Goal: Transaction & Acquisition: Purchase product/service

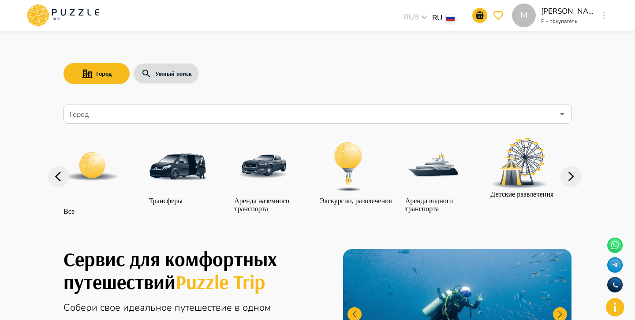
click at [604, 12] on icon "button" at bounding box center [605, 15] width 2 height 8
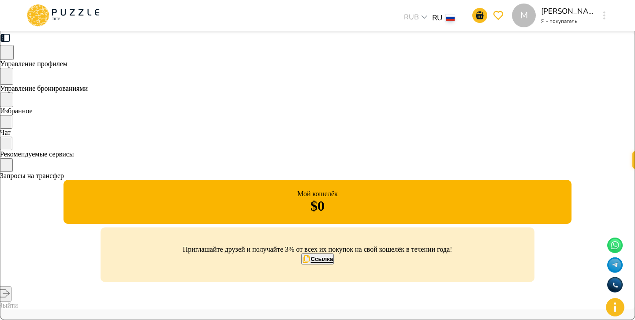
click at [96, 6] on icon at bounding box center [63, 15] width 75 height 23
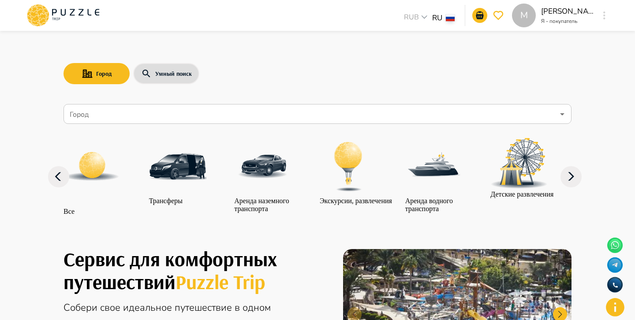
click at [504, 15] on button "favorite" at bounding box center [498, 15] width 15 height 15
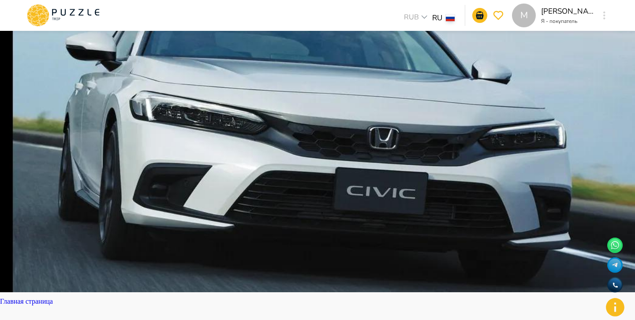
scroll to position [36, 0]
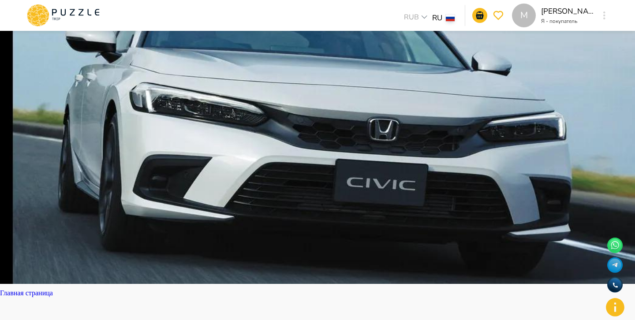
click at [477, 14] on icon "notifications" at bounding box center [480, 15] width 8 height 8
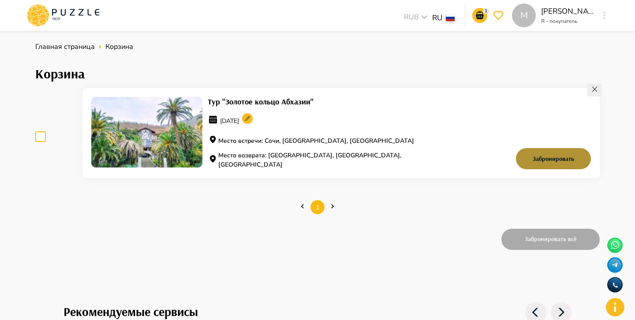
click at [550, 160] on button "Забронировать" at bounding box center [553, 158] width 75 height 21
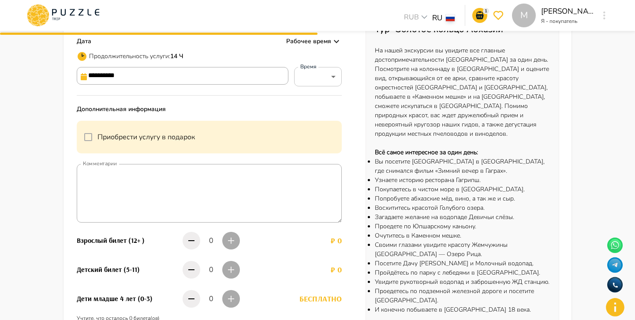
scroll to position [114, 0]
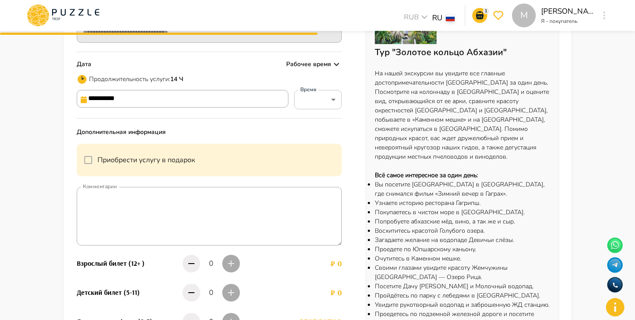
click at [256, 94] on input "**********" at bounding box center [183, 99] width 212 height 18
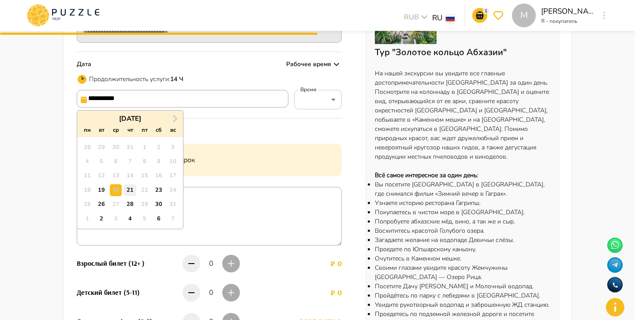
click at [134, 190] on div "21" at bounding box center [130, 190] width 12 height 12
type input "**********"
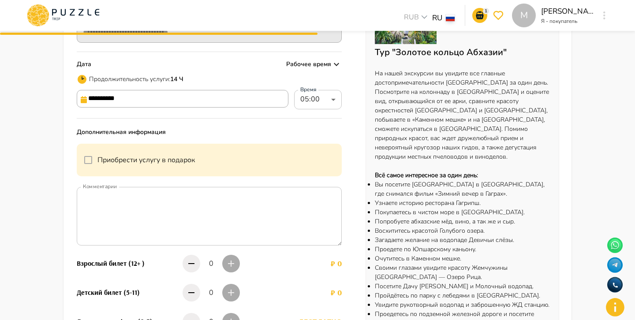
type input "*****"
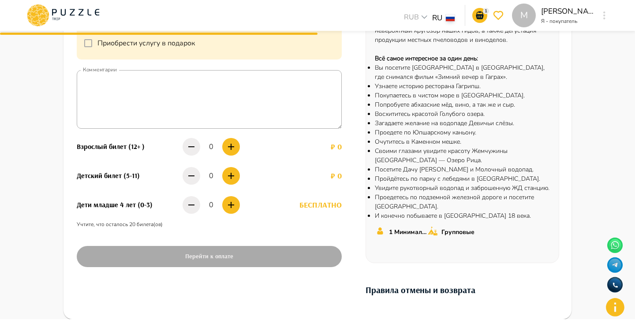
scroll to position [240, 0]
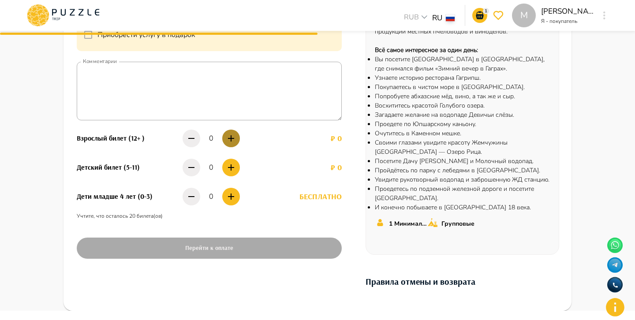
click at [231, 136] on icon "button" at bounding box center [231, 138] width 6 height 6
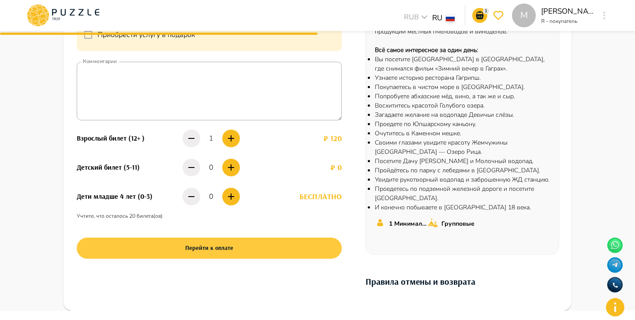
click at [229, 247] on button "Перейти к оплате" at bounding box center [209, 248] width 265 height 21
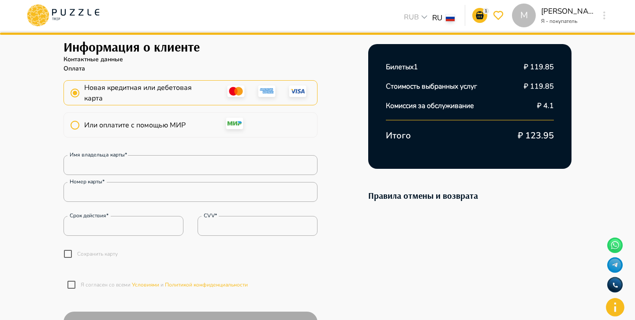
scroll to position [98, 0]
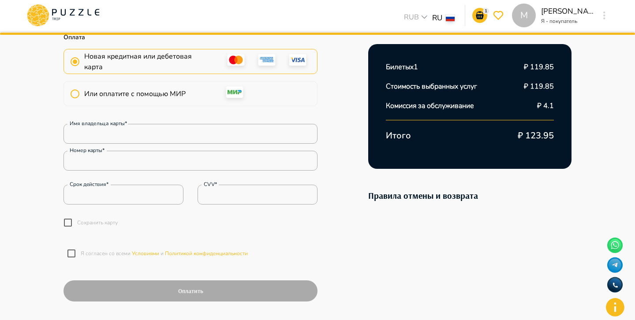
click at [88, 222] on p "Сохранить карту" at bounding box center [97, 223] width 41 height 8
click at [107, 252] on p "Я согласен со всеми Условиями и Политикой конфиденциальности" at bounding box center [164, 254] width 167 height 8
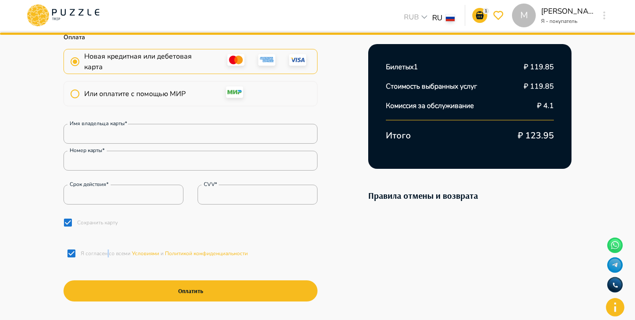
click at [107, 252] on p "Я согласен со всеми Условиями и Политикой конфиденциальности" at bounding box center [164, 254] width 167 height 8
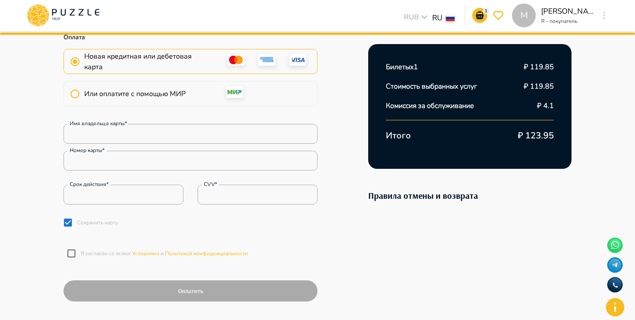
click at [107, 253] on p "Я согласен со всеми Условиями и Политикой конфиденциальности" at bounding box center [164, 254] width 167 height 8
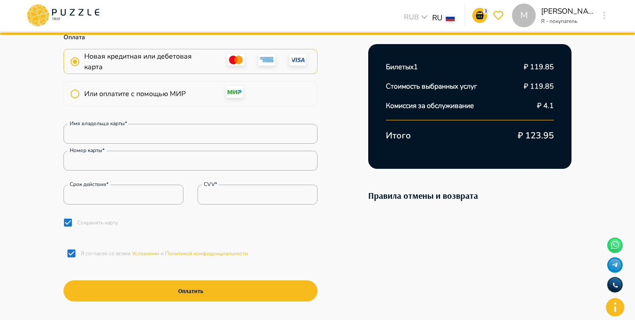
click at [107, 254] on p "Я согласен со всеми Условиями и Политикой конфиденциальности" at bounding box center [164, 254] width 167 height 8
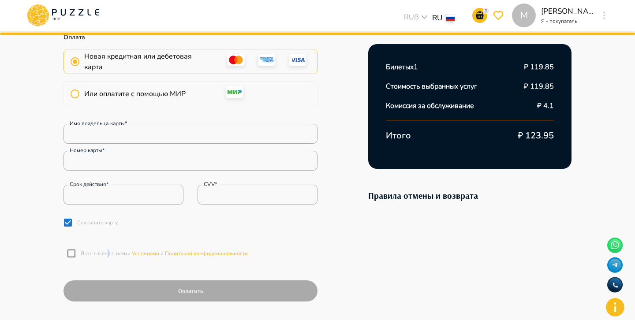
click at [107, 254] on p "Я согласен со всеми Условиями и Политикой конфиденциальности" at bounding box center [164, 254] width 167 height 8
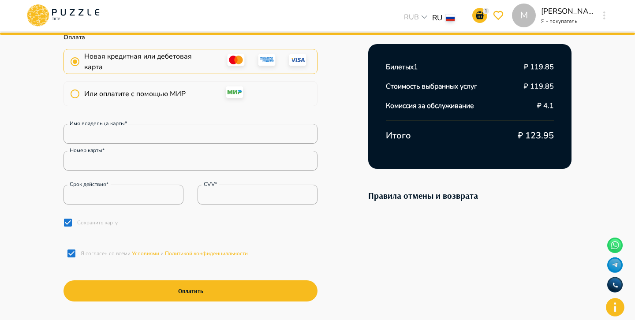
click at [101, 253] on p "Я согласен со всеми Условиями и Политикой конфиденциальности" at bounding box center [164, 254] width 167 height 8
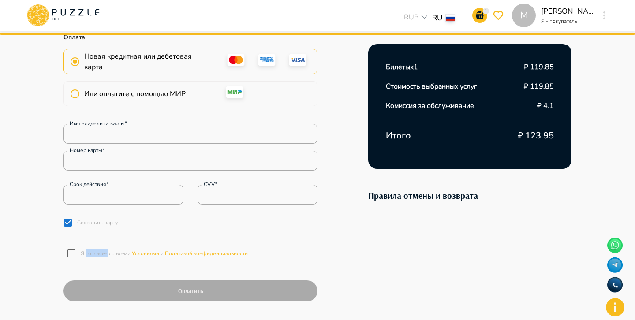
click at [101, 253] on p "Я согласен со всеми Условиями и Политикой конфиденциальности" at bounding box center [164, 254] width 167 height 8
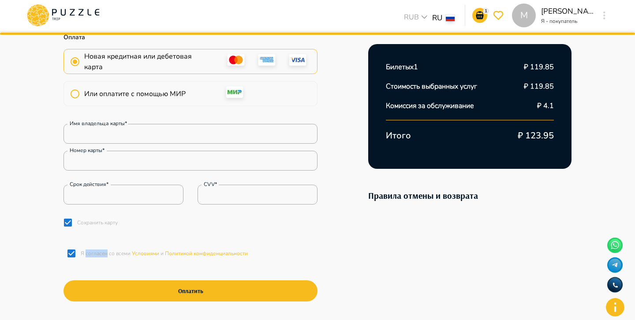
click at [101, 253] on p "Я согласен со всеми Условиями и Политикой конфиденциальности" at bounding box center [164, 254] width 167 height 8
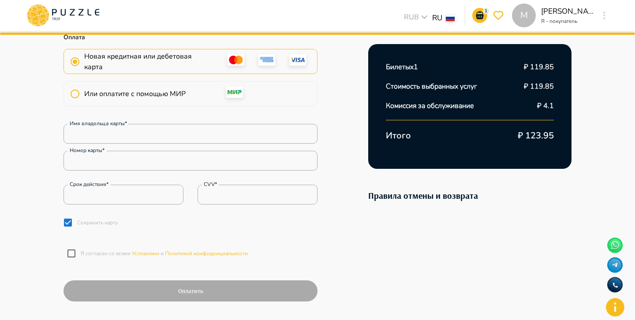
click at [94, 226] on p "Сохранить карту" at bounding box center [97, 223] width 41 height 8
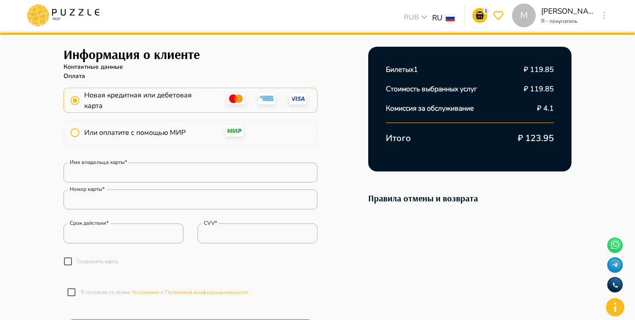
scroll to position [59, 0]
click at [230, 138] on icon at bounding box center [235, 133] width 26 height 19
click at [169, 127] on label "Или оплатите с помощью МИР" at bounding box center [126, 133] width 120 height 19
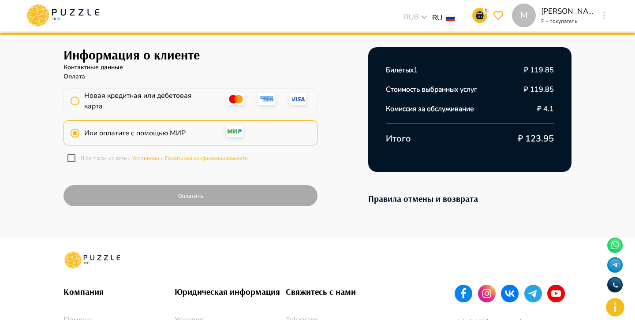
click at [186, 99] on span "Новая кредитная или дебетовая карта" at bounding box center [146, 100] width 125 height 21
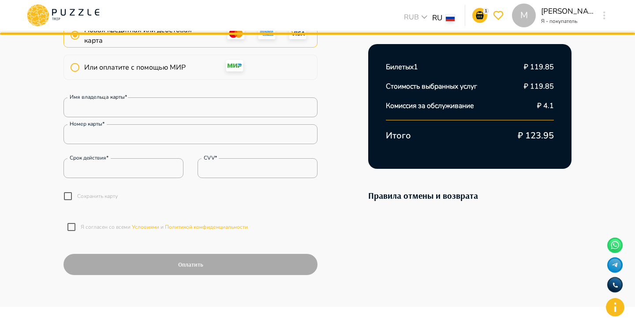
scroll to position [290, 0]
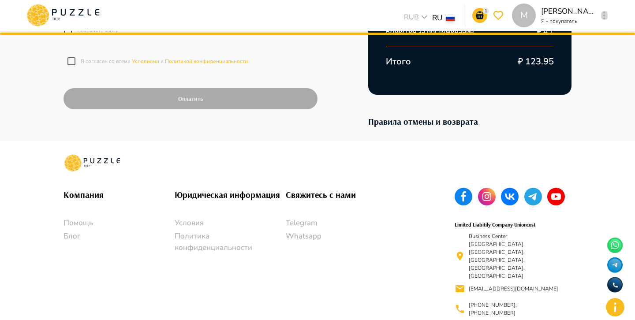
click at [604, 14] on icon "button" at bounding box center [605, 15] width 2 height 8
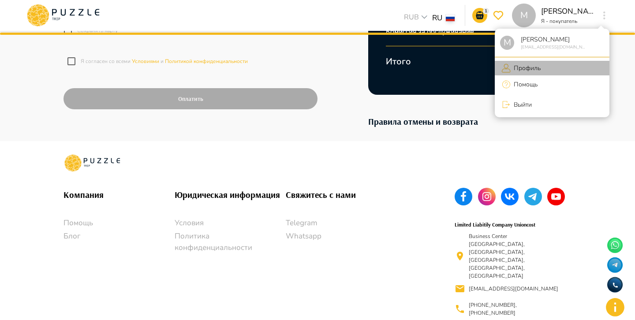
click at [525, 68] on p "Профиль" at bounding box center [526, 68] width 30 height 9
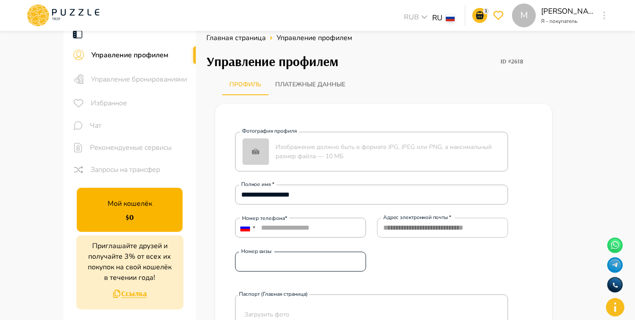
scroll to position [8, 0]
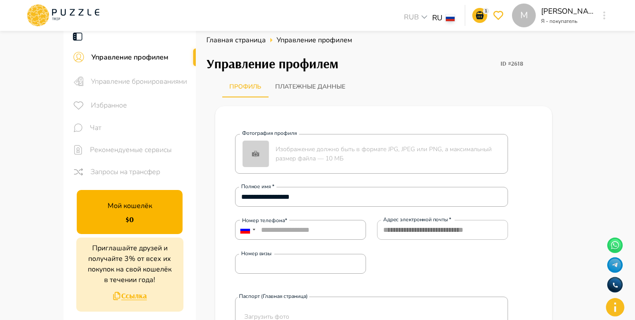
click at [323, 82] on button "Платежные данные" at bounding box center [310, 86] width 84 height 21
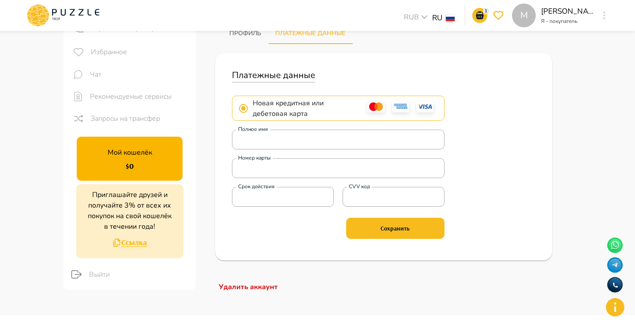
scroll to position [0, 0]
